Goal: Information Seeking & Learning: Get advice/opinions

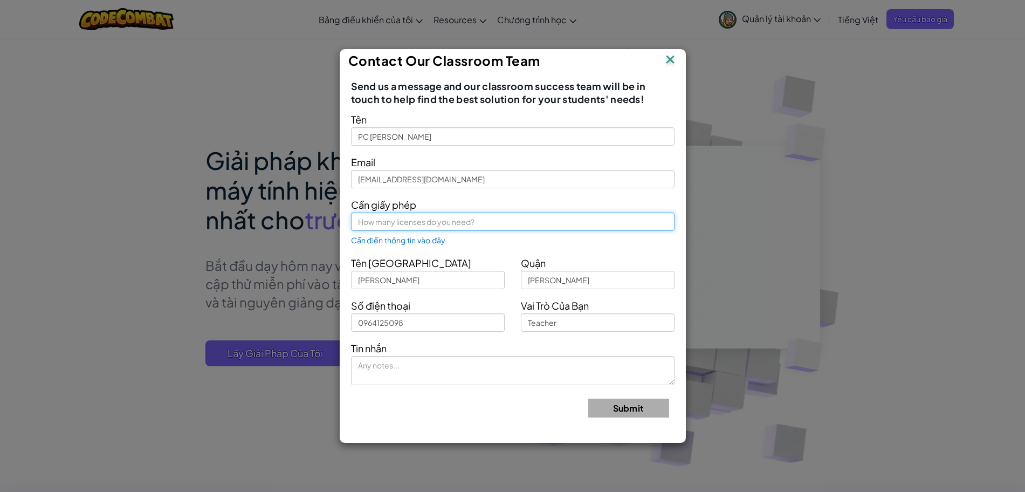
click at [379, 222] on input "text" at bounding box center [512, 221] width 323 height 18
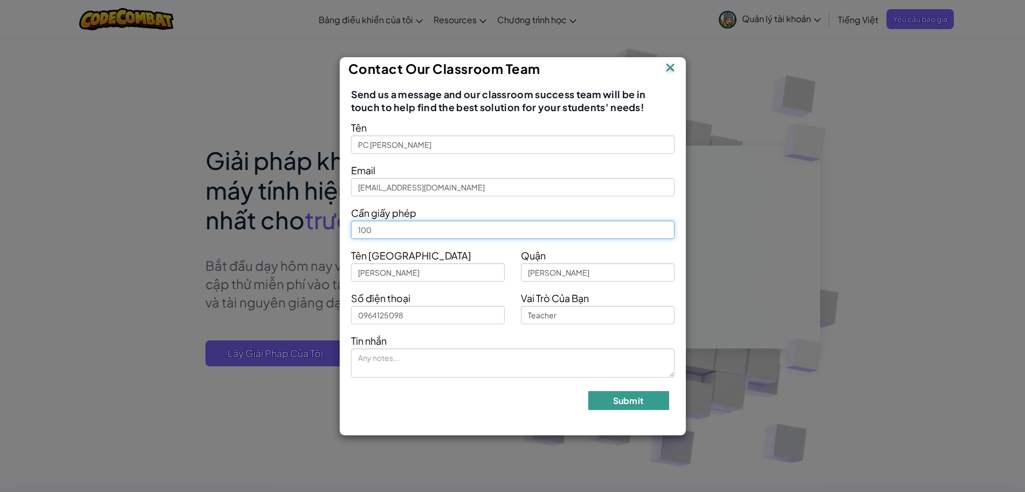
type input "100"
click at [604, 397] on button "Submit" at bounding box center [628, 400] width 81 height 19
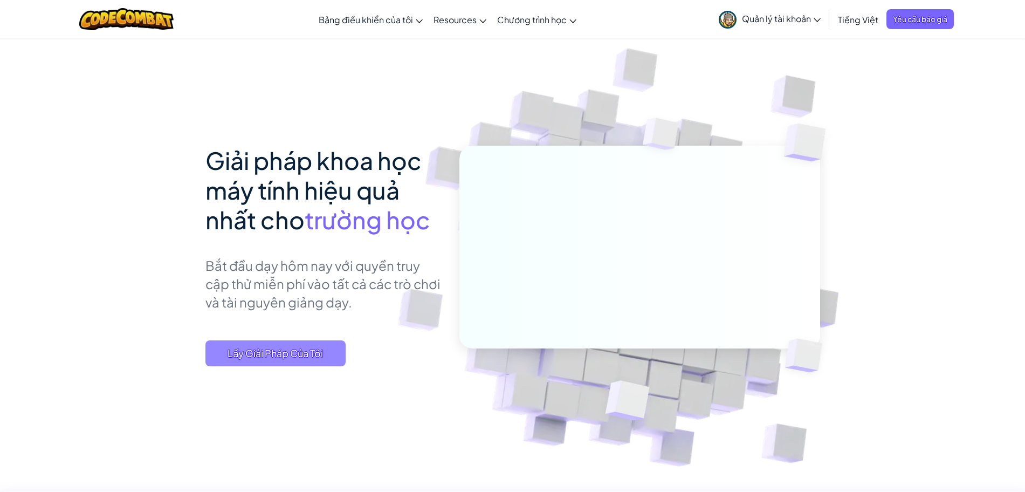
click at [296, 358] on span "Lấy Giải Pháp Của Tôi" at bounding box center [275, 353] width 140 height 26
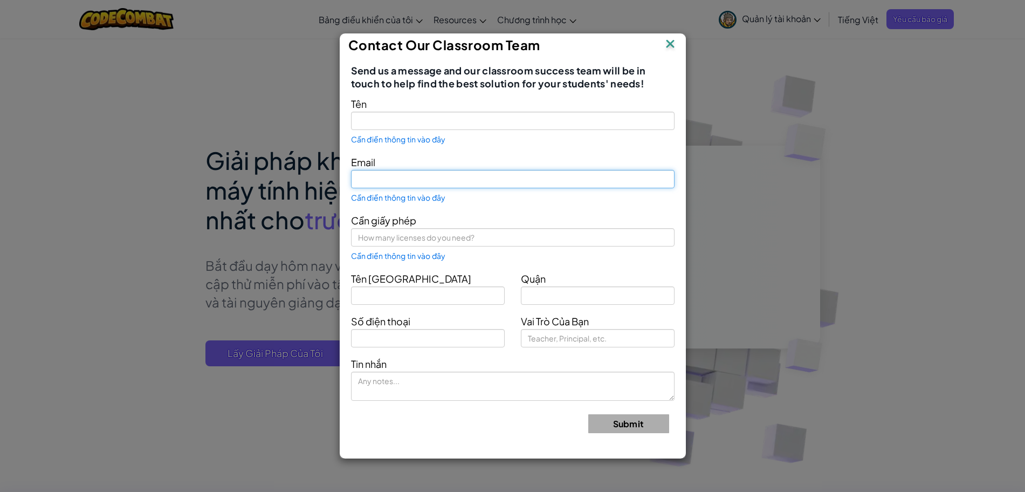
click at [396, 183] on input "text" at bounding box center [512, 179] width 323 height 18
click at [231, 253] on div "Contact Our Classroom Team Send us a message and our classroom success team wil…" at bounding box center [512, 246] width 1025 height 492
type input "PC [PERSON_NAME]"
type input "[EMAIL_ADDRESS][DOMAIN_NAME]"
type input "[PERSON_NAME]"
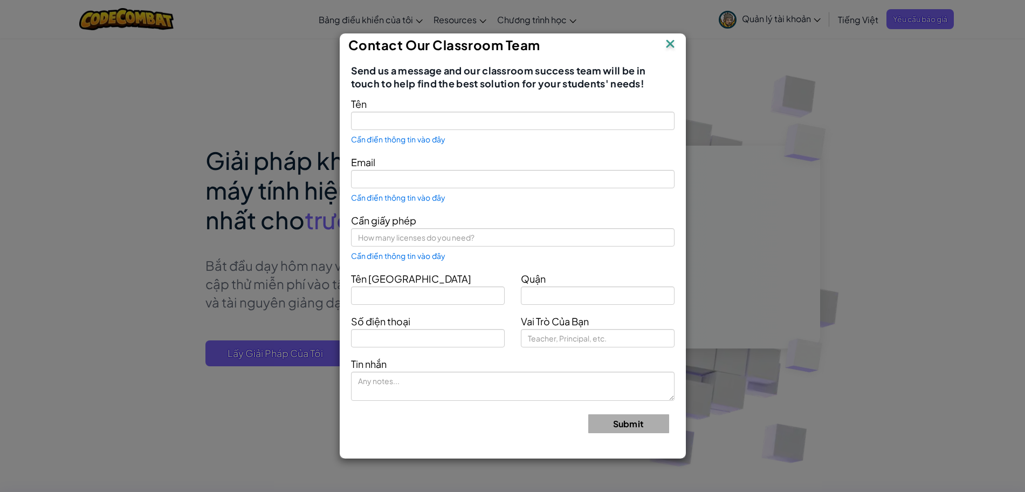
type input "[PERSON_NAME]"
type input "0964125098"
type input "Teacher"
